Goal: Task Accomplishment & Management: Manage account settings

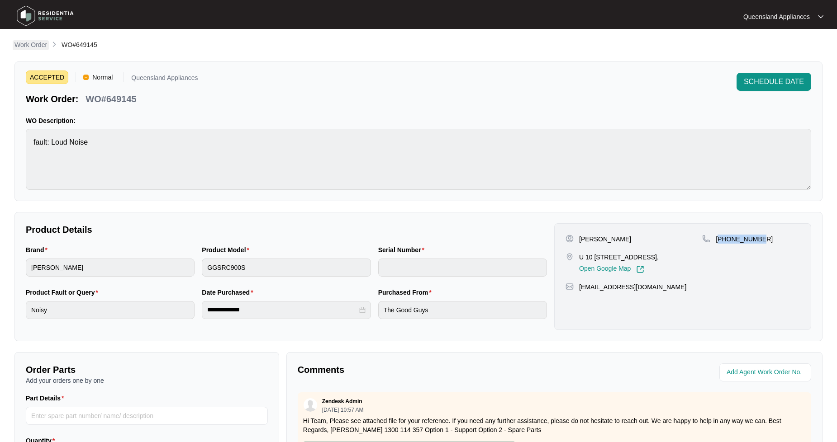
click at [23, 42] on p "Work Order" at bounding box center [30, 44] width 33 height 9
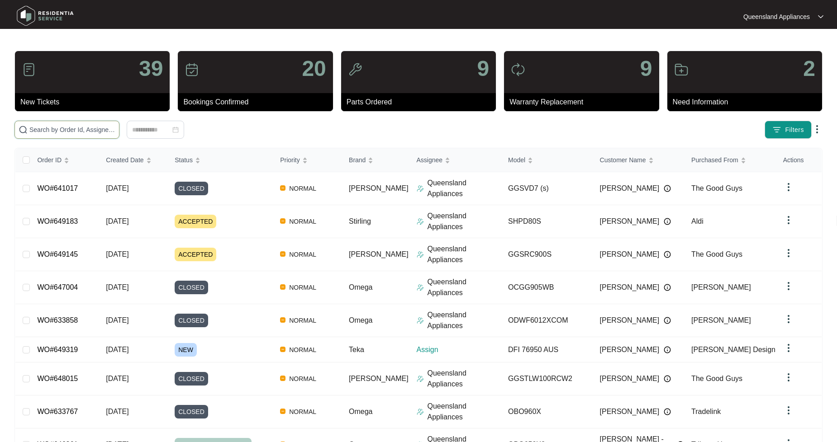
click at [79, 126] on input "text" at bounding box center [72, 130] width 86 height 10
paste input "11257719"
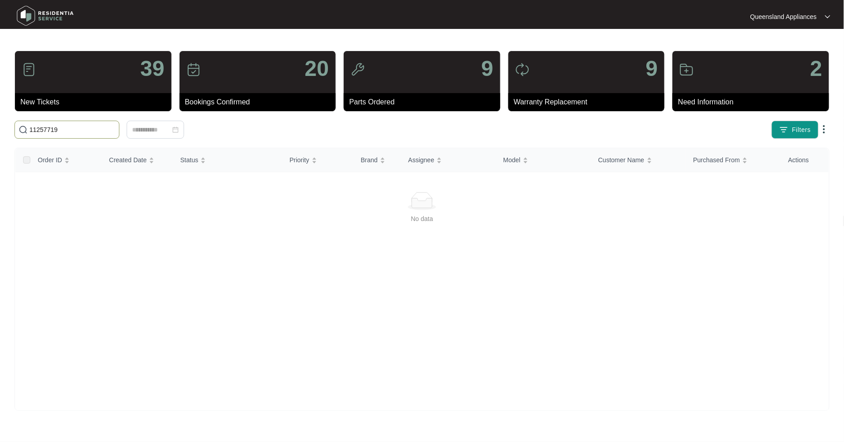
type input "11257719"
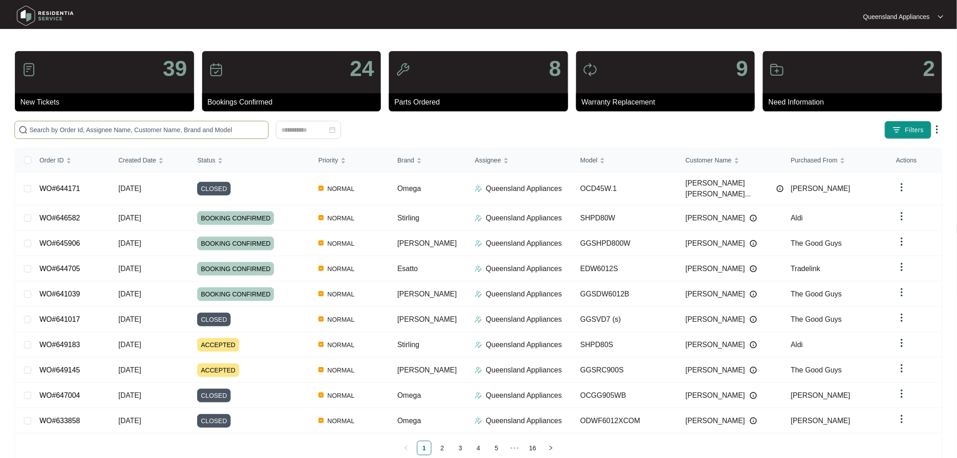
click at [133, 127] on input "text" at bounding box center [146, 130] width 235 height 10
paste input "649319"
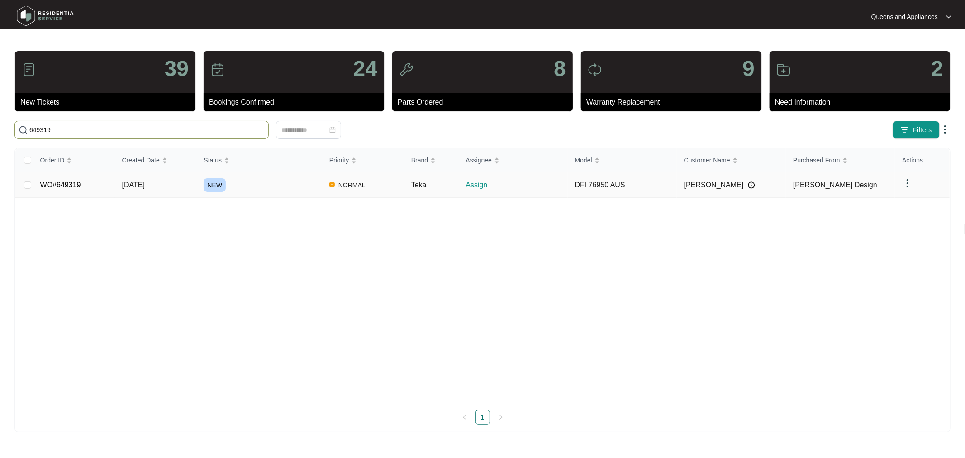
type input "649319"
click at [51, 190] on td "WO#649319" at bounding box center [74, 184] width 82 height 25
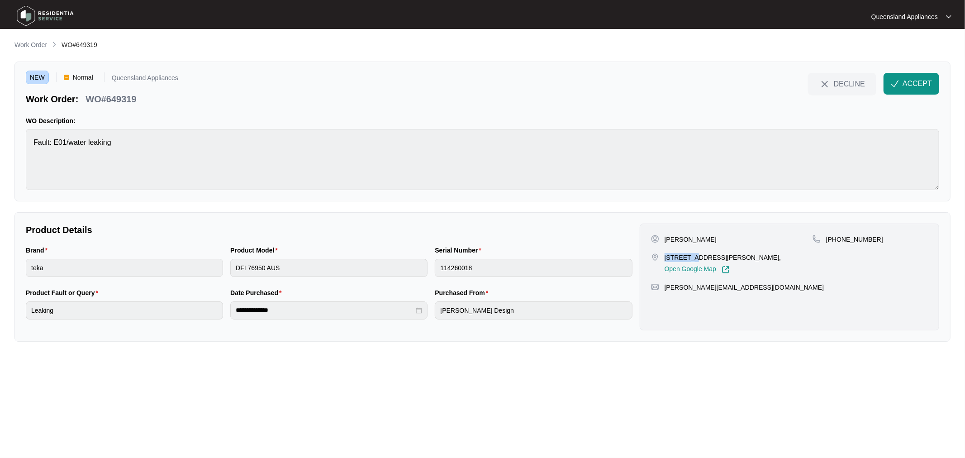
drag, startPoint x: 664, startPoint y: 254, endPoint x: 689, endPoint y: 256, distance: 25.4
click at [689, 256] on p "55 Ferol Street Coorparoo QLD 4151," at bounding box center [722, 257] width 117 height 9
copy p "55 Ferol"
click at [133, 98] on p "WO#649319" at bounding box center [110, 99] width 51 height 13
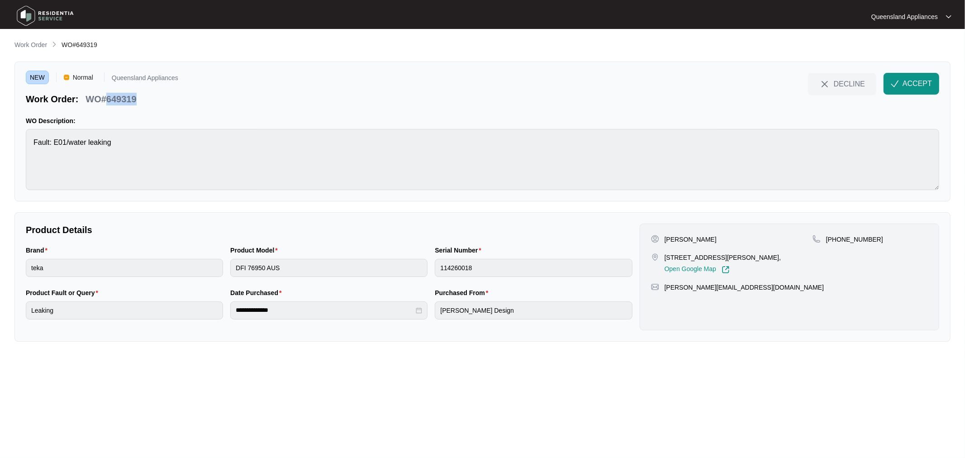
copy p "649319"
click at [201, 273] on div "Brand teka Product Model DFI 76950 AUS Serial Number 114260018" at bounding box center [329, 266] width 614 height 43
click at [847, 234] on div "Jayson Forbes 55 Ferol Street Coorparoo QLD 4151, Open Google Map +61416229766 …" at bounding box center [789, 276] width 299 height 107
click at [848, 234] on div "Jayson Forbes 55 Ferol Street Coorparoo QLD 4151, Open Google Map +61416229766 …" at bounding box center [789, 276] width 299 height 107
copy p "61416229766"
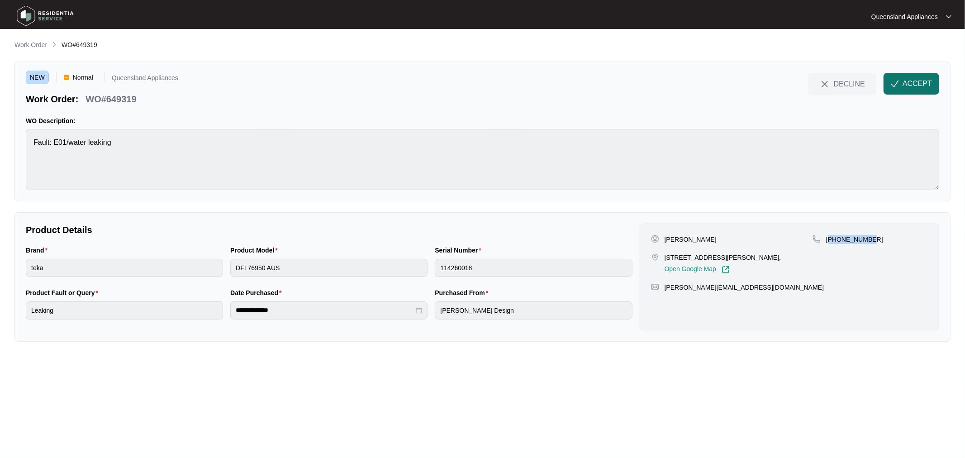
click at [918, 84] on span "ACCEPT" at bounding box center [916, 83] width 29 height 11
